Goal: Information Seeking & Learning: Understand process/instructions

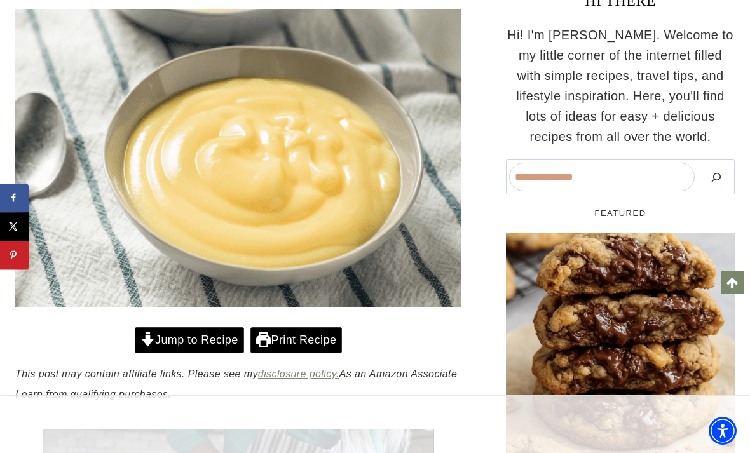
click at [224, 337] on link "Jump to Recipe" at bounding box center [189, 340] width 109 height 26
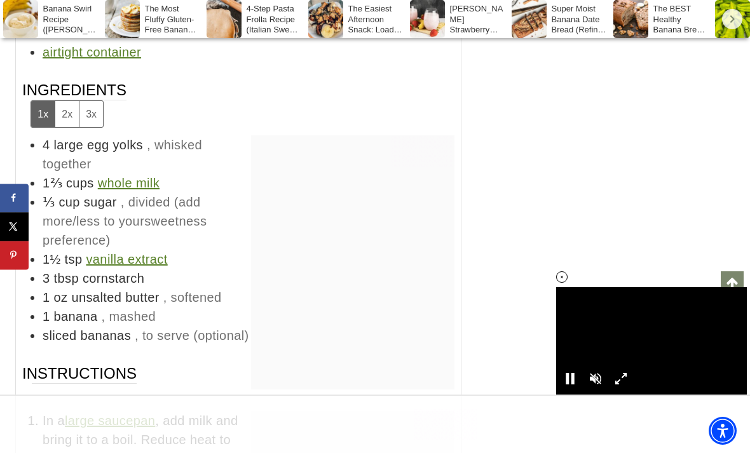
scroll to position [6923, 0]
